Goal: Information Seeking & Learning: Learn about a topic

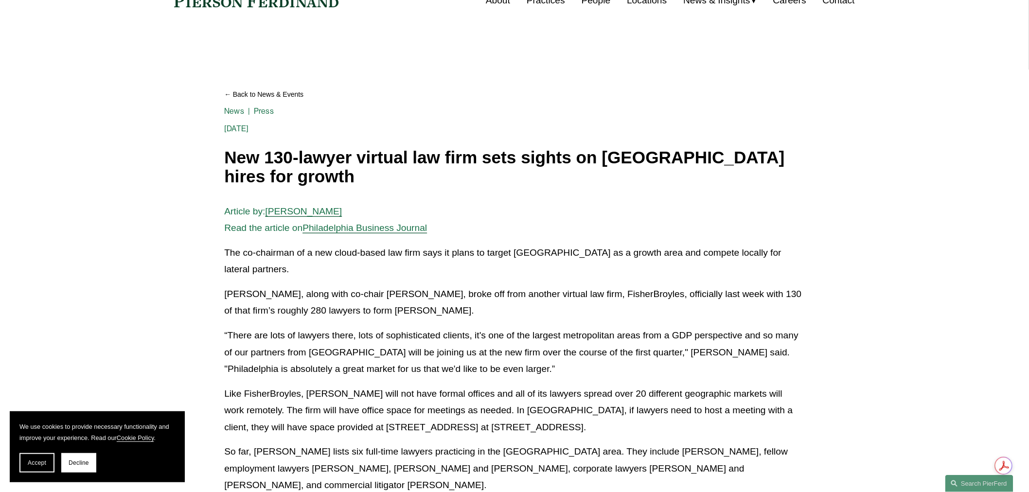
scroll to position [108, 0]
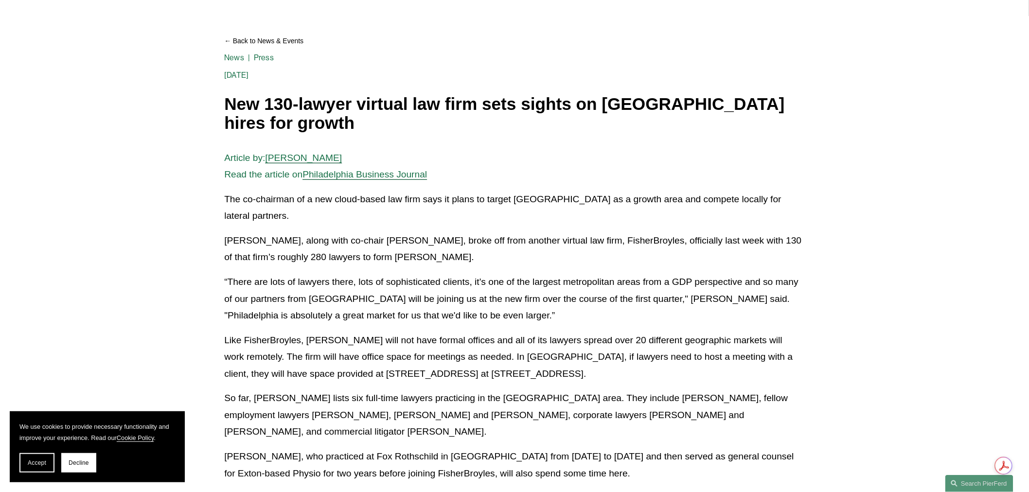
click at [30, 466] on span "Accept" at bounding box center [37, 463] width 18 height 7
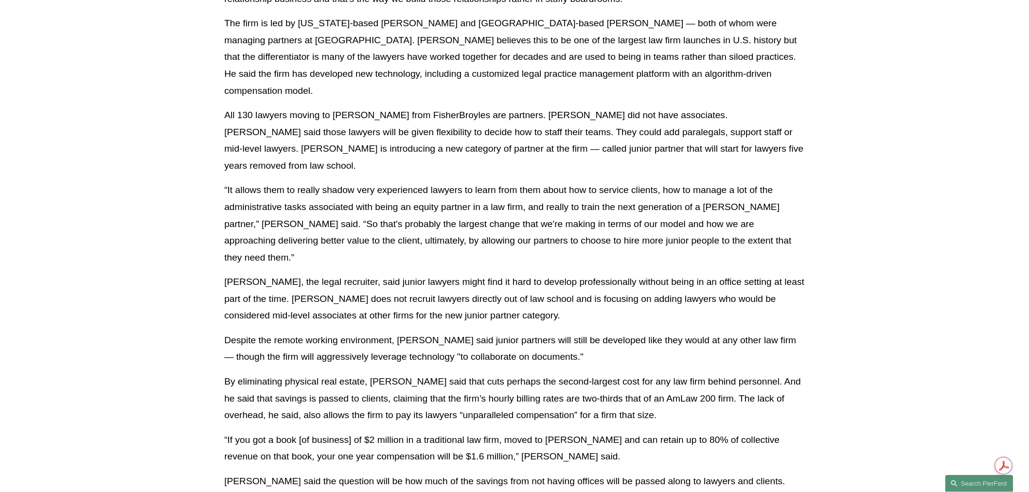
scroll to position [1135, 0]
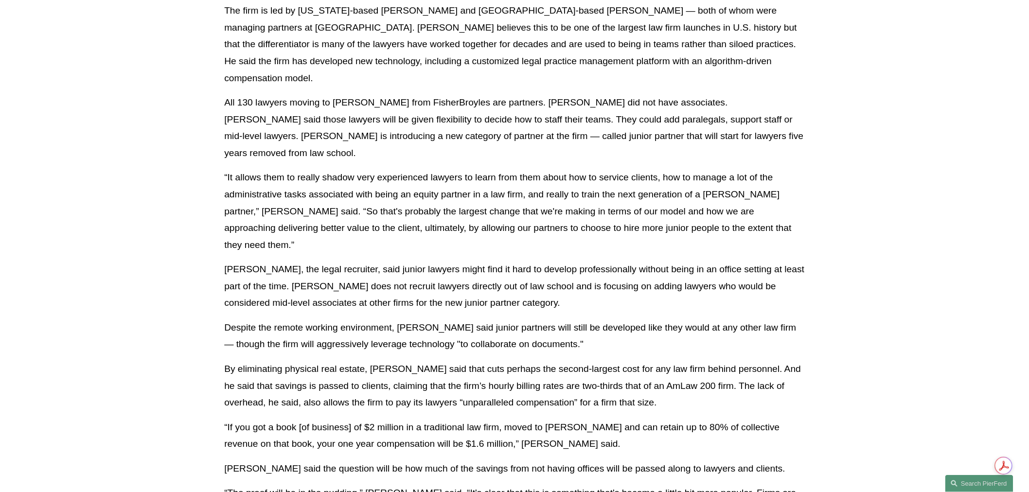
click at [523, 419] on p "“If you got a book [of business] of $2 million in a traditional law firm, moved…" at bounding box center [514, 436] width 580 height 34
click at [758, 261] on p "[PERSON_NAME], the legal recruiter, said junior lawyers might find it hard to d…" at bounding box center [514, 286] width 580 height 51
drag, startPoint x: 737, startPoint y: 253, endPoint x: 347, endPoint y: 269, distance: 389.9
click at [347, 269] on p "[PERSON_NAME], the legal recruiter, said junior lawyers might find it hard to d…" at bounding box center [514, 286] width 580 height 51
copy p "onsidered mid-level associates at other firms"
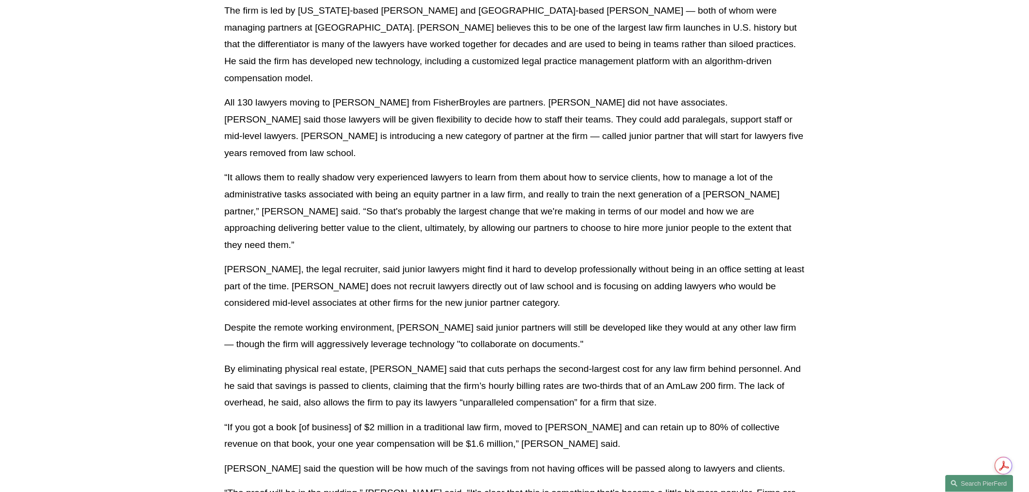
click at [385, 169] on p "“It allows them to really shadow very experienced lawyers to learn from them ab…" at bounding box center [514, 211] width 580 height 84
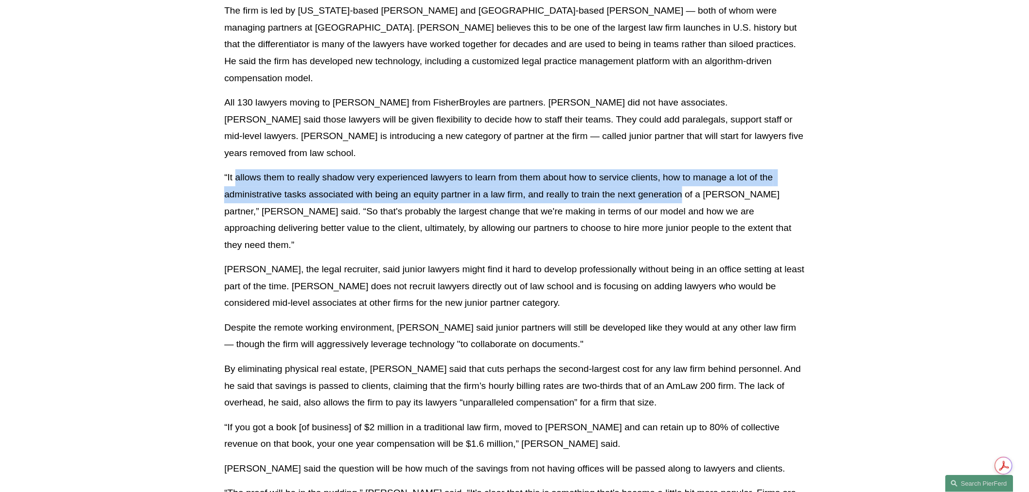
drag, startPoint x: 235, startPoint y: 142, endPoint x: 684, endPoint y: 164, distance: 449.4
click at [684, 169] on p "“It allows them to really shadow very experienced lawyers to learn from them ab…" at bounding box center [514, 211] width 580 height 84
copy p "allows them to really shadow very experienced lawyers to learn from them about …"
